Goal: Ask a question

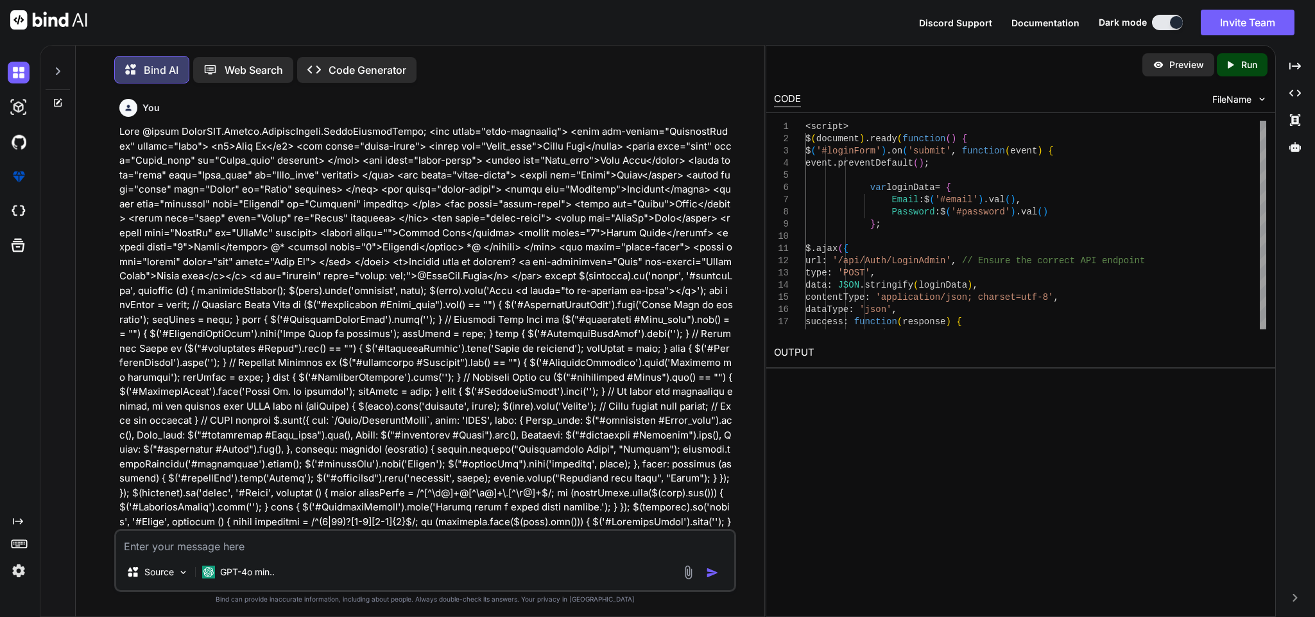
click at [252, 541] on textarea at bounding box center [424, 542] width 617 height 23
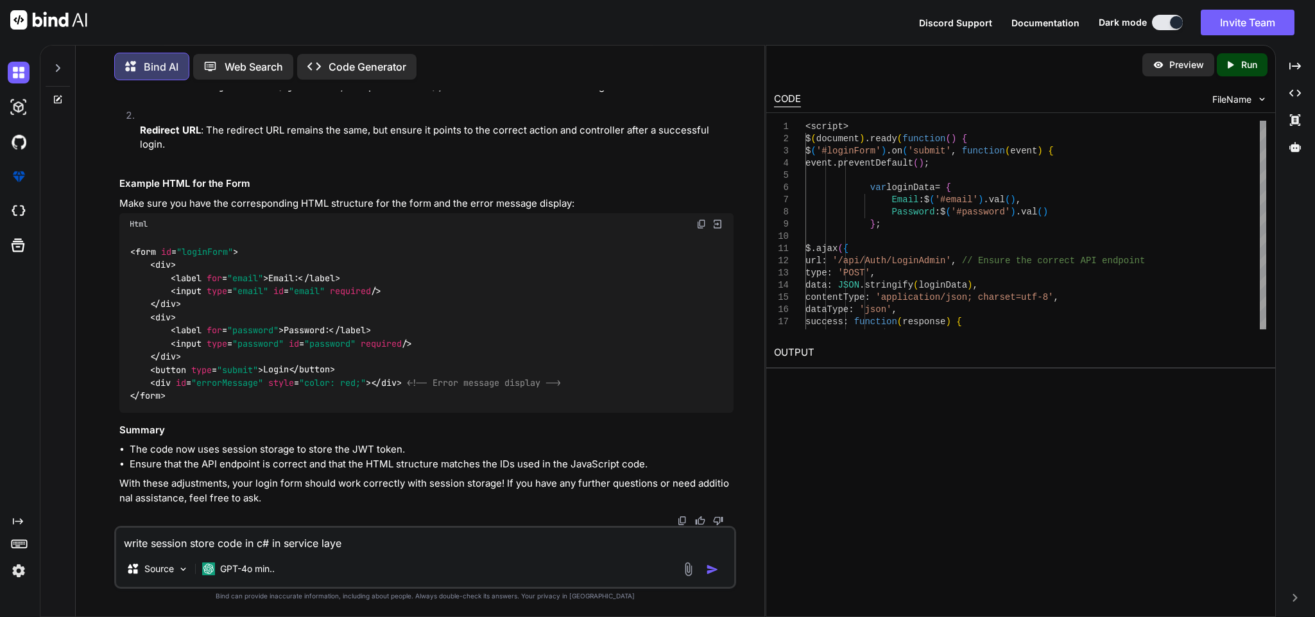
type textarea "write session store code in c# in service layer"
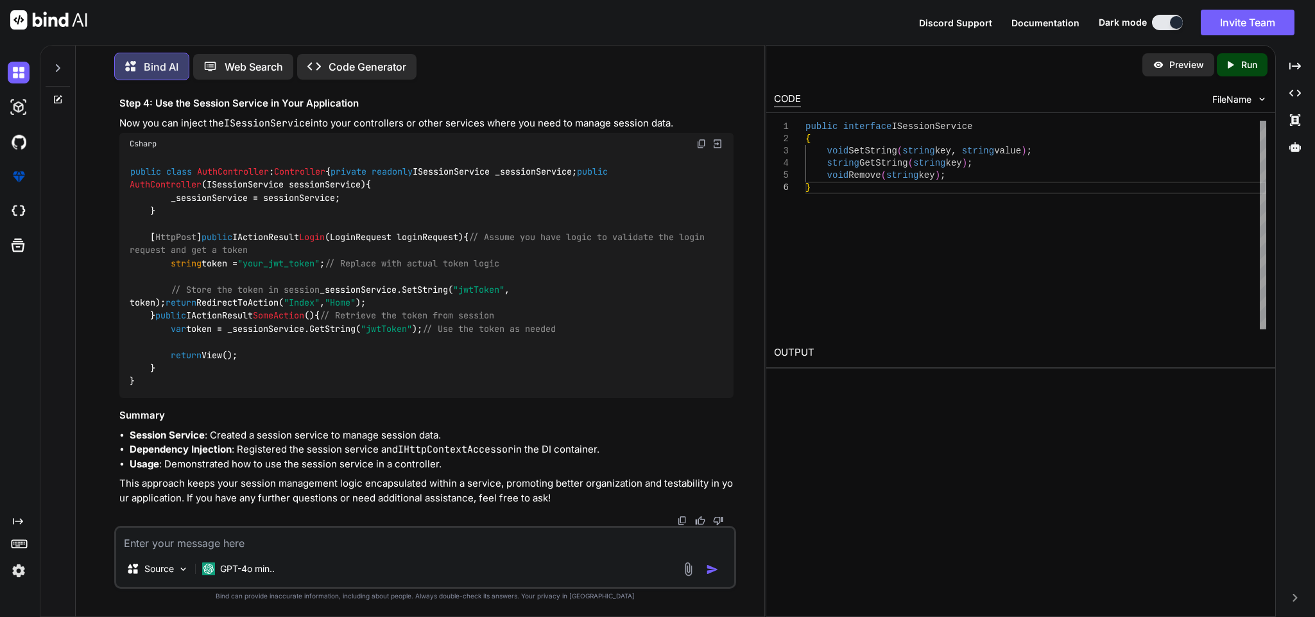
scroll to position [53743, 0]
click at [402, 538] on textarea at bounding box center [424, 538] width 617 height 23
paste textarea "'An invalid request URI was provided. Either the request URI must be an absolut…"
type textarea "'An invalid request URI was provided. Either the request URI must be an absolut…"
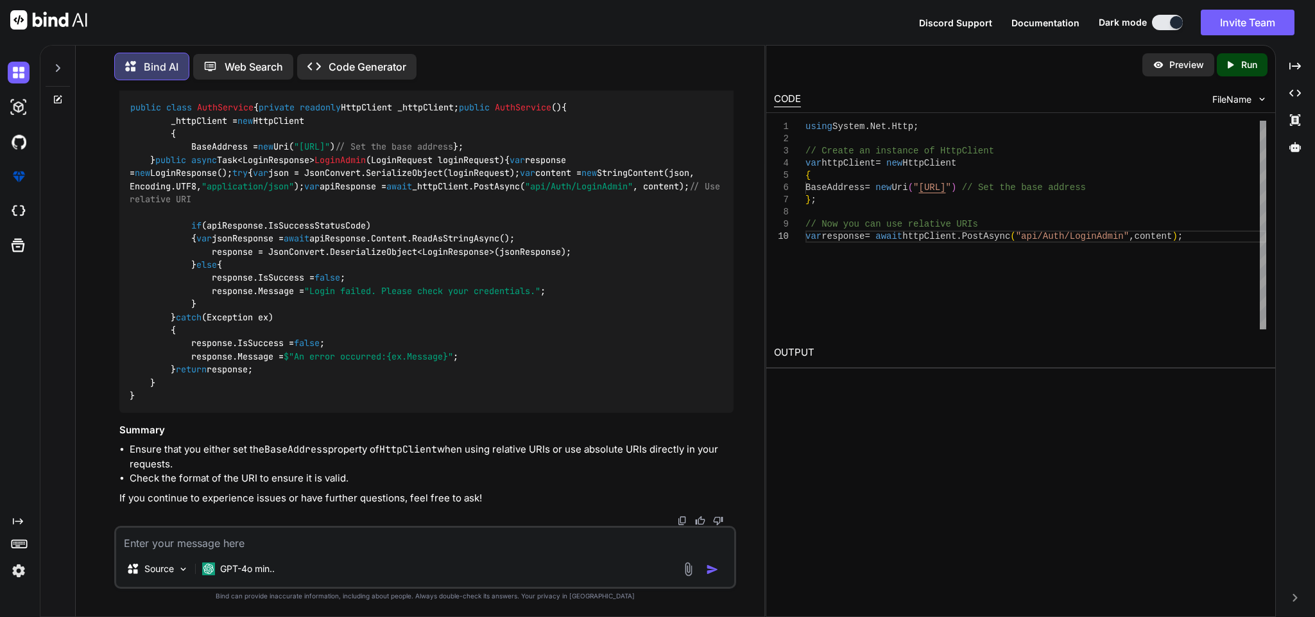
scroll to position [55095, 0]
drag, startPoint x: 162, startPoint y: 418, endPoint x: 185, endPoint y: 462, distance: 49.1
click at [185, 413] on div "public class AuthService { private readonly HttpClient _httpClient; public Auth…" at bounding box center [425, 252] width 613 height 322
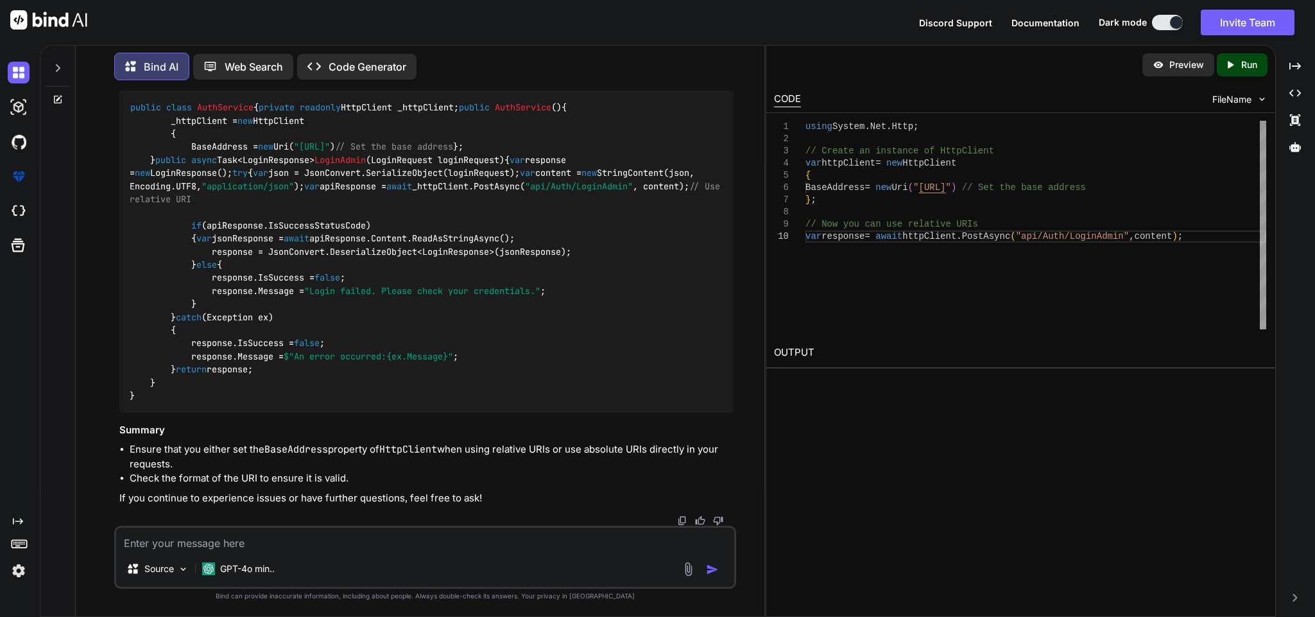
copy code "_httpClient = new HttpClient { BaseAddress = new Uri( "[URL]" ) // Set the base…"
click at [455, 385] on div "public class AuthService { private readonly HttpClient _httpClient; public Auth…" at bounding box center [425, 252] width 613 height 322
click at [311, 542] on textarea at bounding box center [424, 538] width 617 height 23
paste textarea "public async Task<JsonResponse> LoginAdmin(LoginRequest login) { try { var valu…"
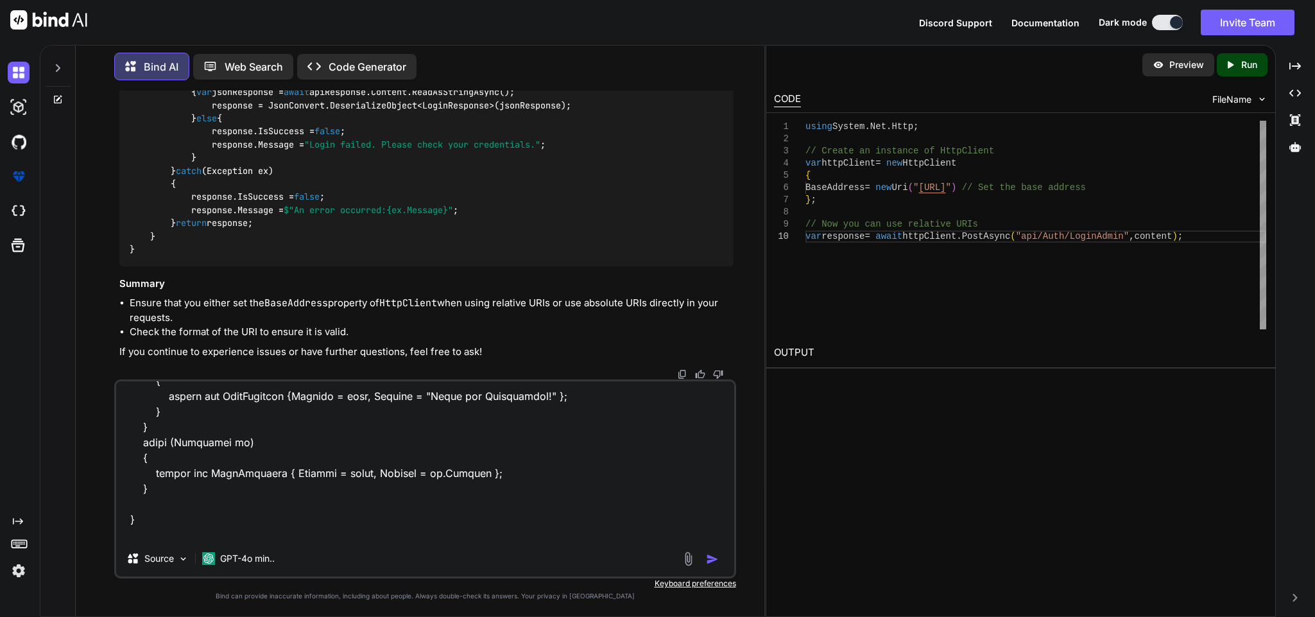
scroll to position [694, 0]
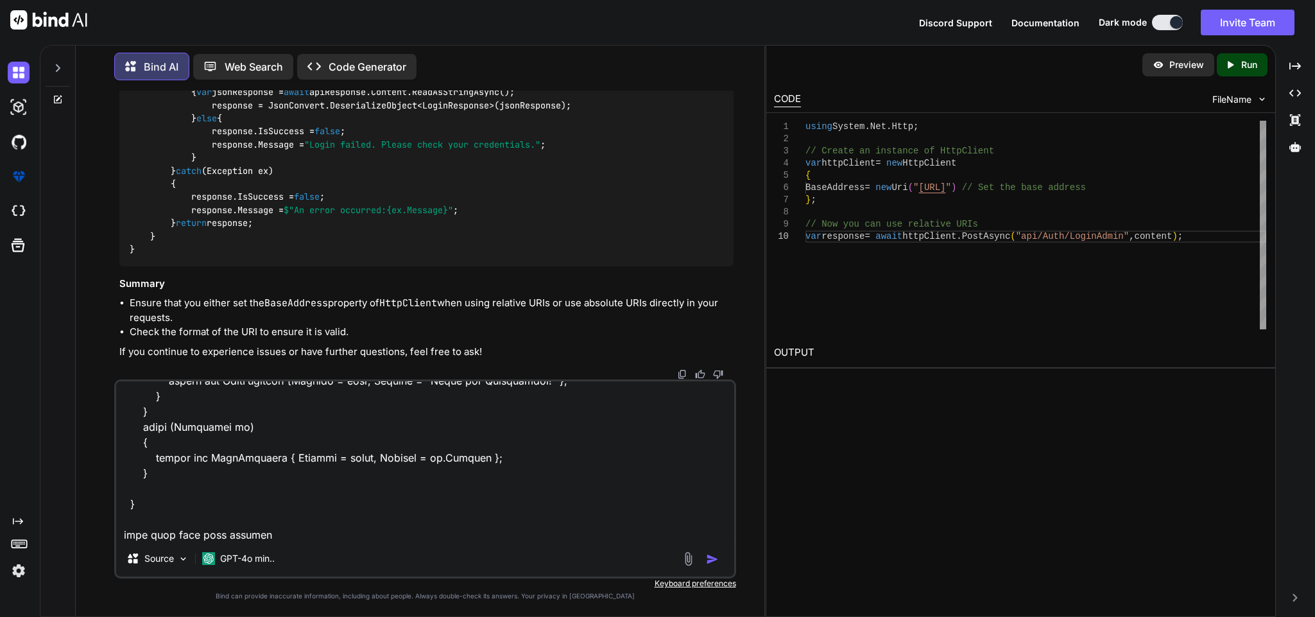
type textarea "public async Task<JsonResponse> LoginAdmin(LoginRequest login) { try { var valu…"
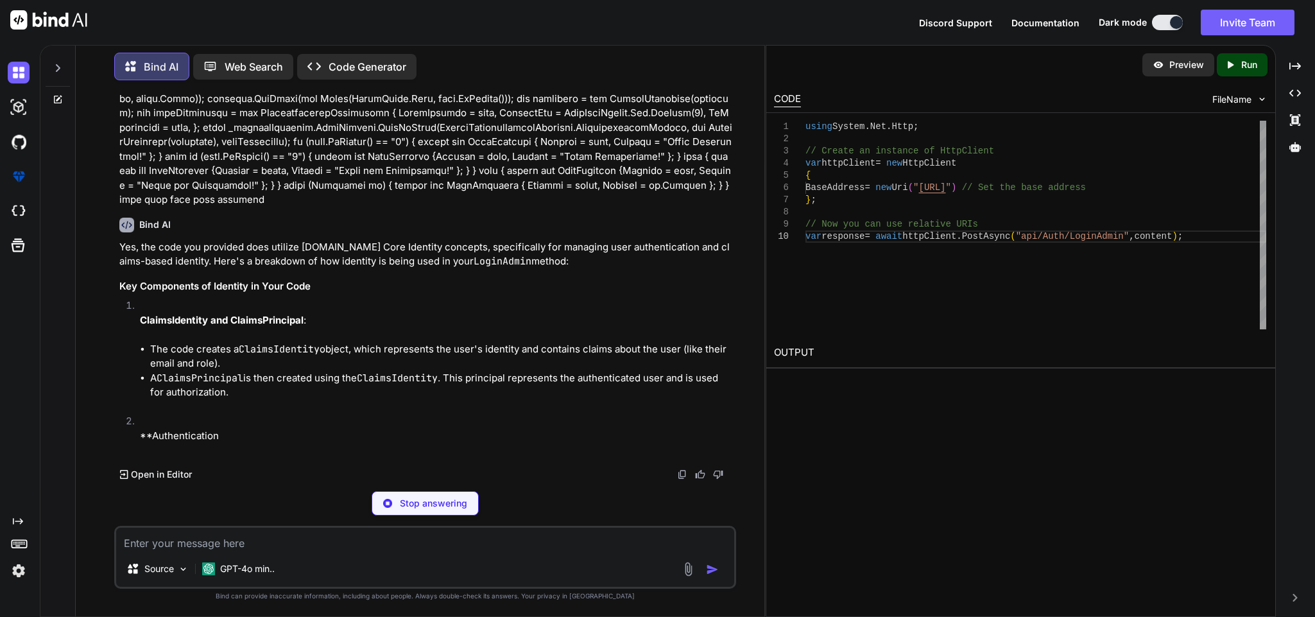
scroll to position [56173, 0]
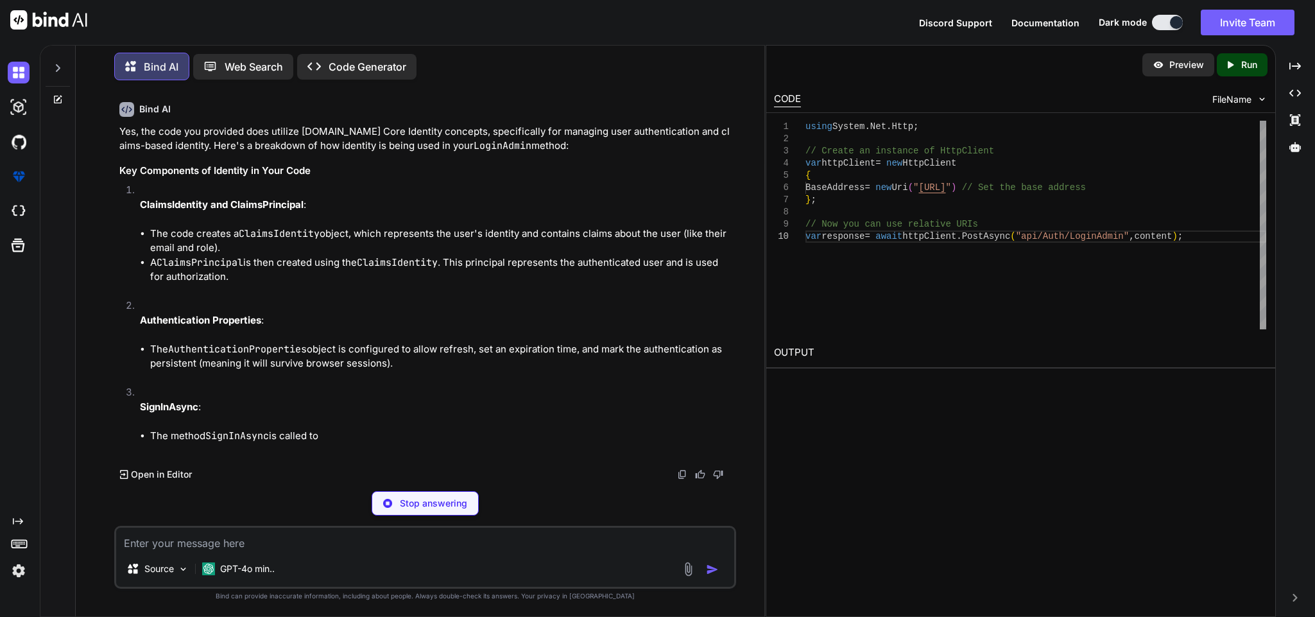
click at [225, 544] on textarea at bounding box center [424, 538] width 617 height 23
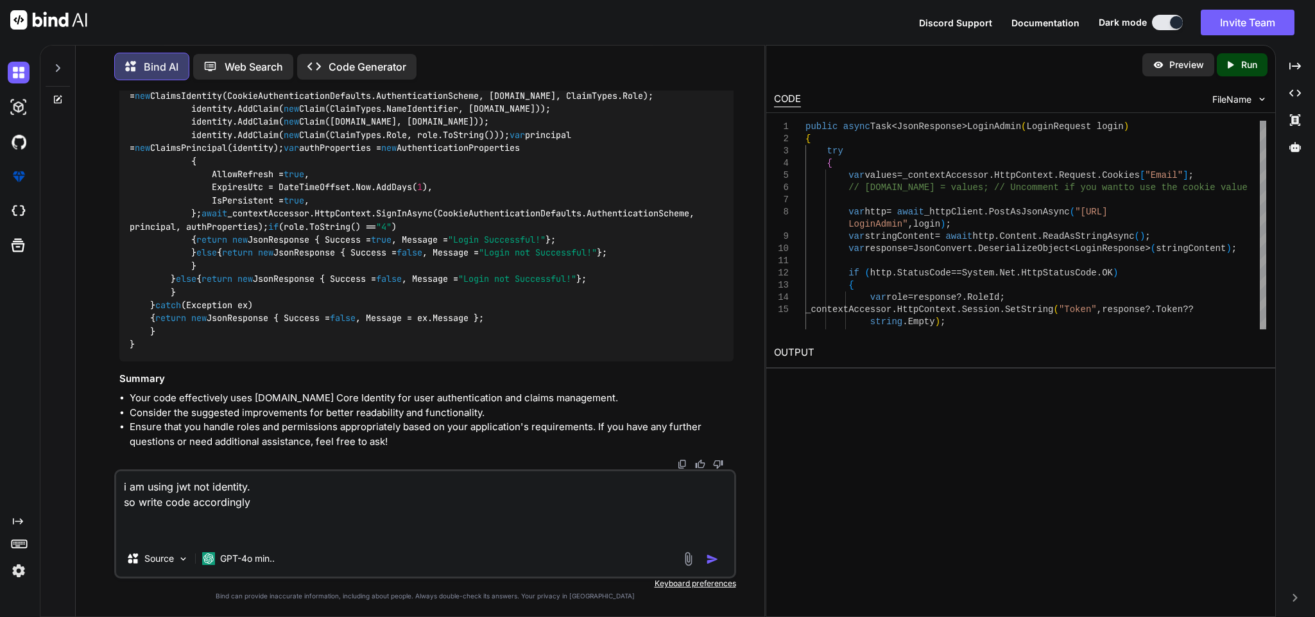
type textarea "i am using jwt not identity. so write code accordingly"
click at [715, 560] on img "button" at bounding box center [712, 559] width 13 height 13
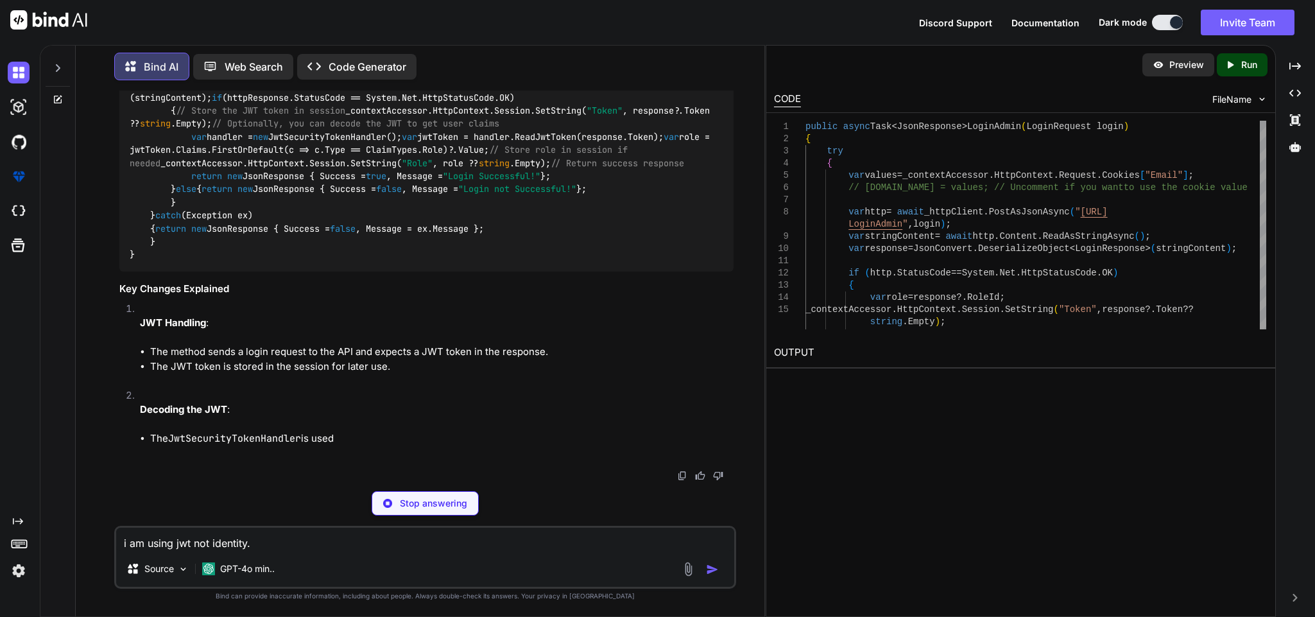
scroll to position [58096, 0]
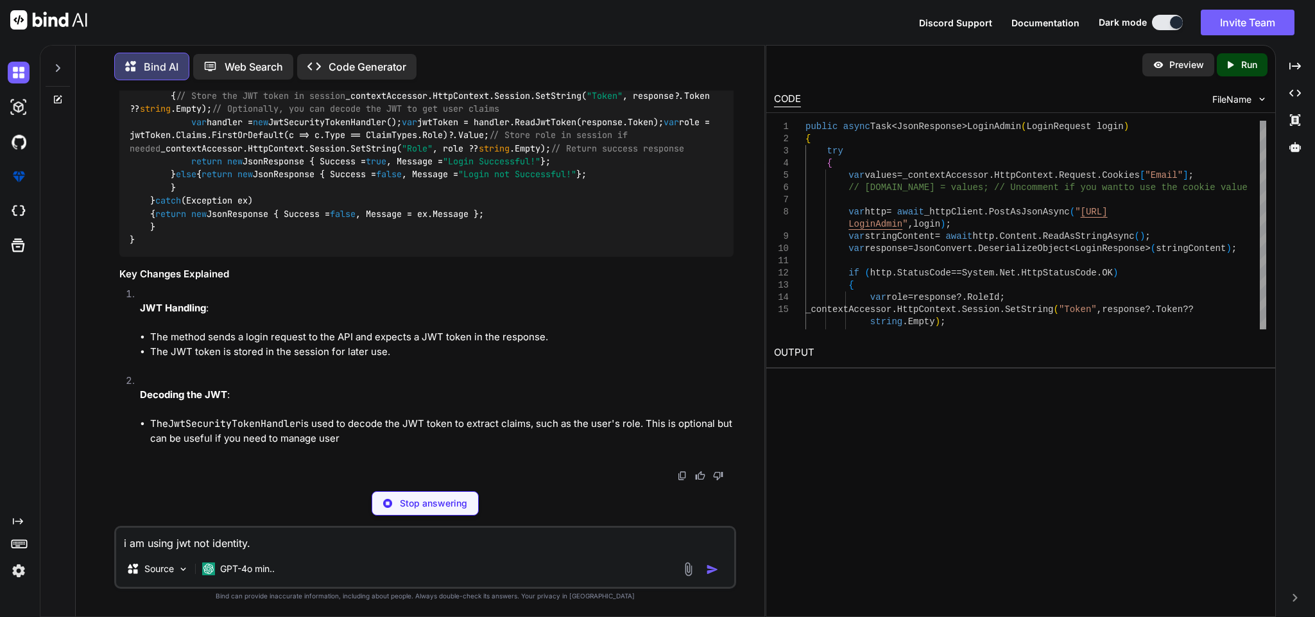
click at [697, 21] on img at bounding box center [701, 16] width 10 height 10
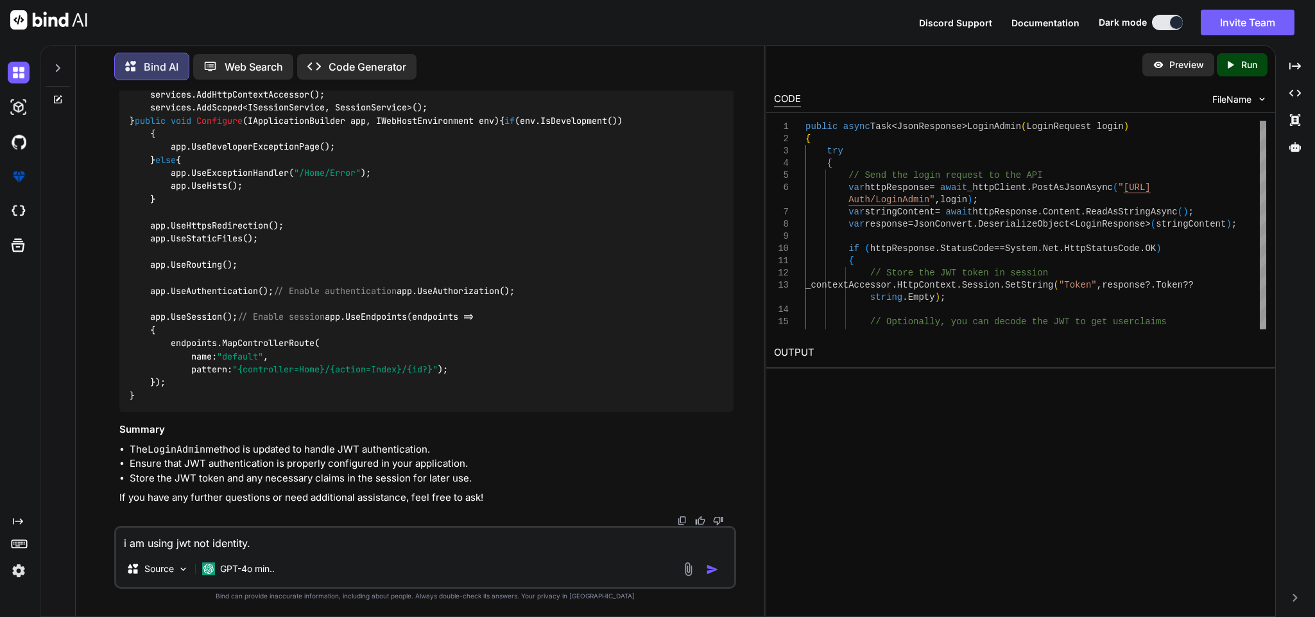
click at [264, 540] on textarea "i am using jwt not identity. so write code accordingly" at bounding box center [424, 538] width 617 height 23
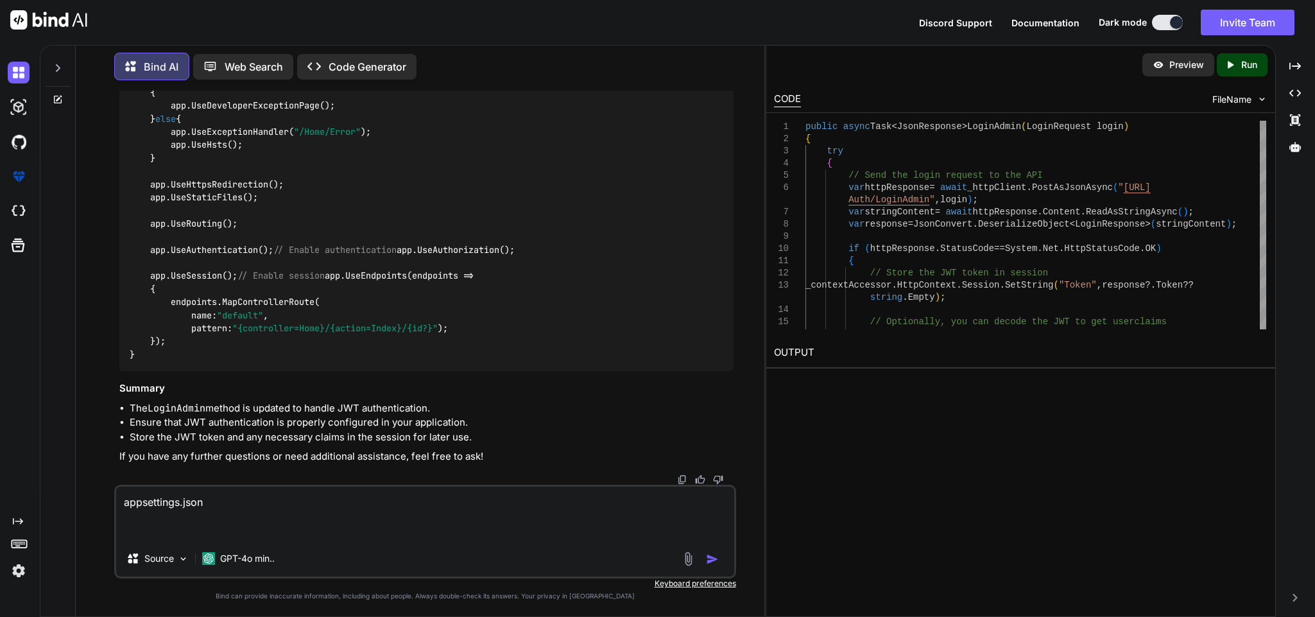
paste textarea ", "ApiSettings": { "ApiUrl": "[URL]", "Jwt": { "Key": "[ENCRYPTION_KEY]", "Issu…"
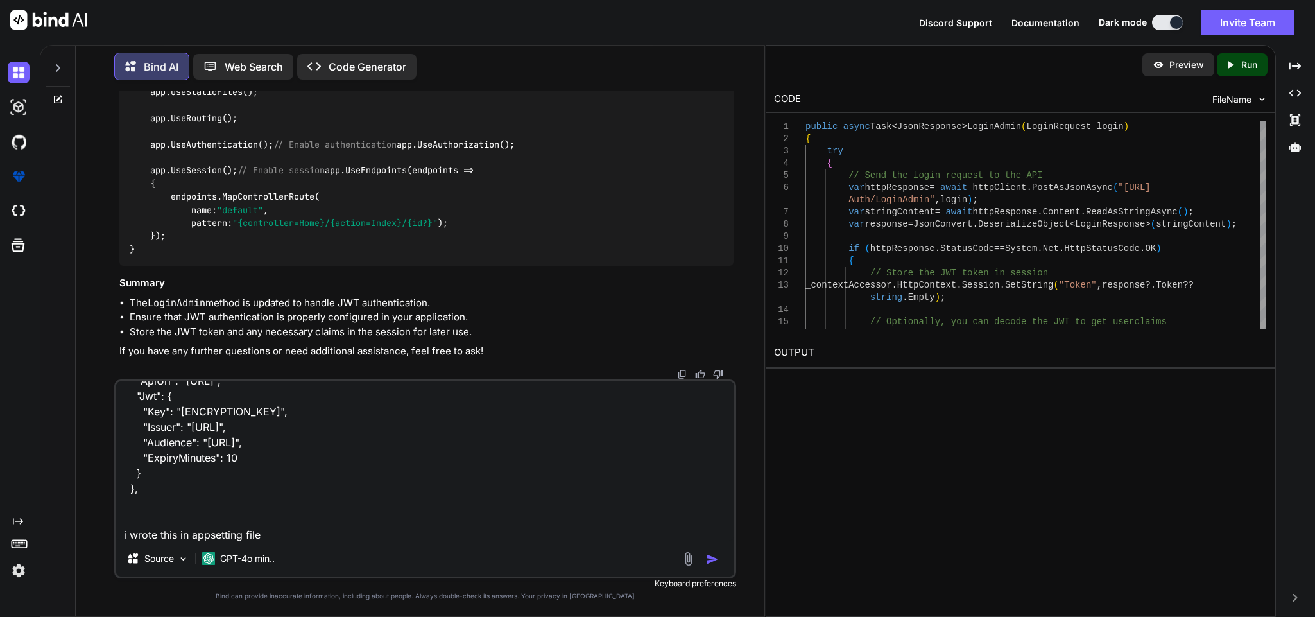
scroll to position [0, 0]
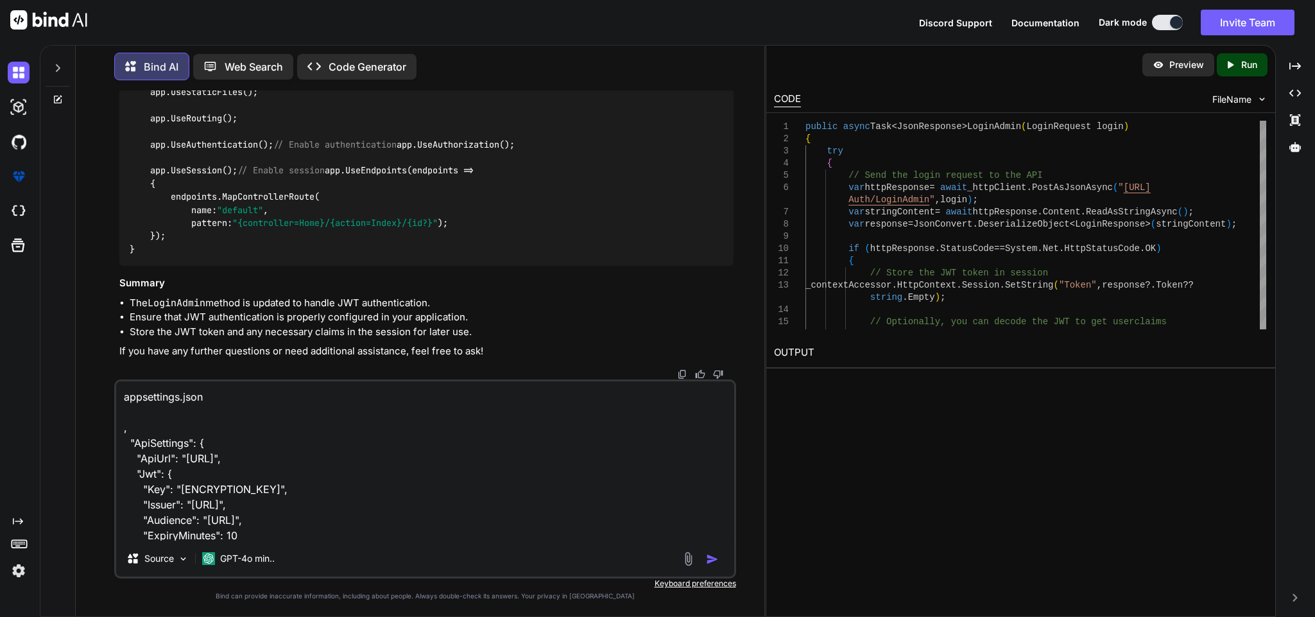
click at [120, 397] on textarea "appsettings.json , "ApiSettings": { "ApiUrl": "[URL]", "Jwt": { "Key": "[ENCRYP…" at bounding box center [424, 460] width 617 height 159
type textarea "its not working appsettings.json , "ApiSettings": { "ApiUrl": "[URL]", "Jwt": {…"
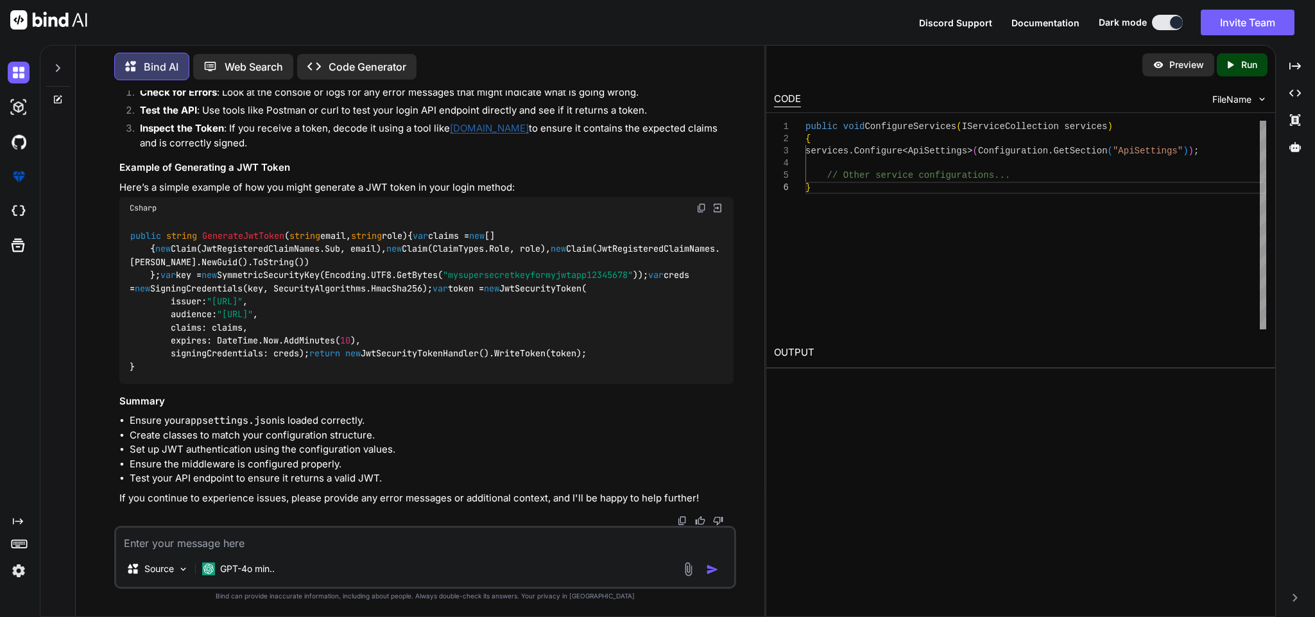
scroll to position [61781, 0]
